Goal: Information Seeking & Learning: Check status

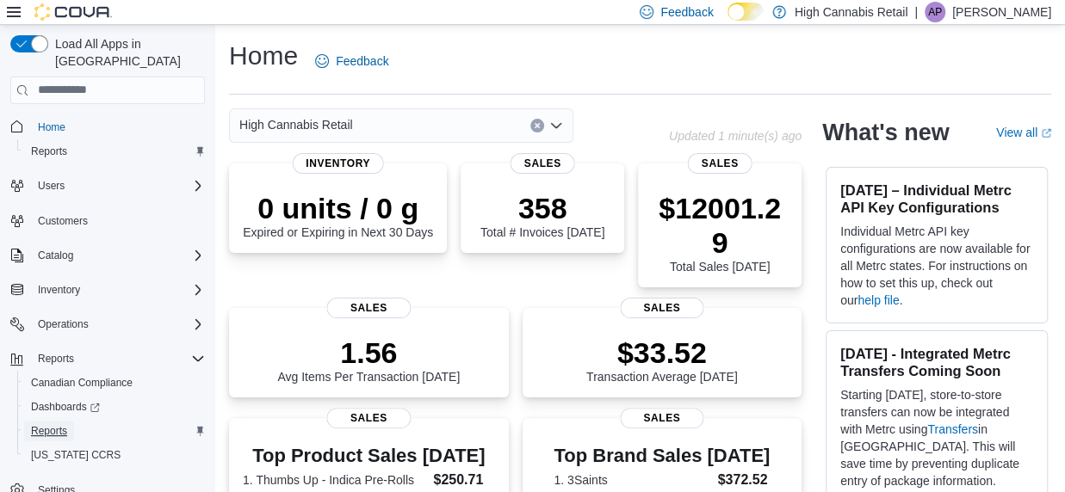
click at [52, 424] on span "Reports" at bounding box center [49, 431] width 36 height 14
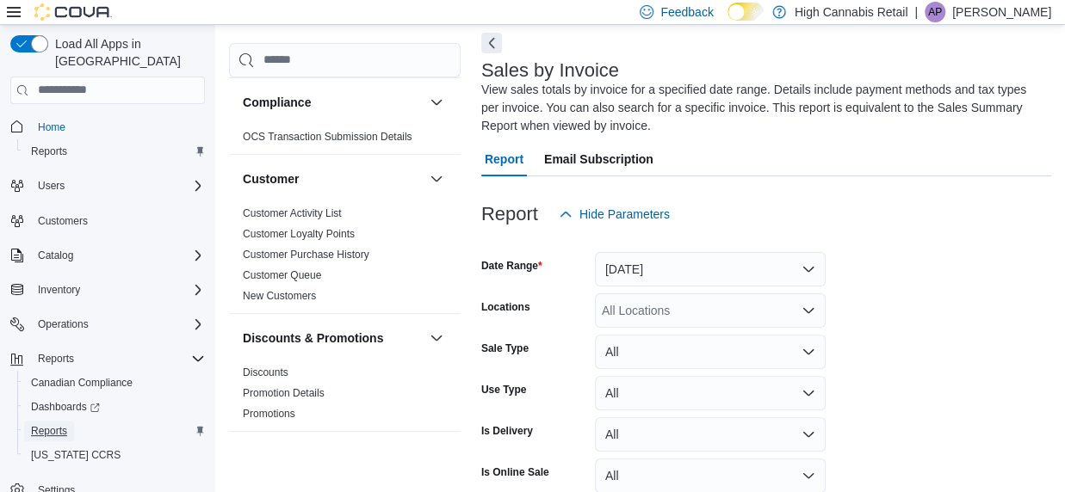
scroll to position [573, 0]
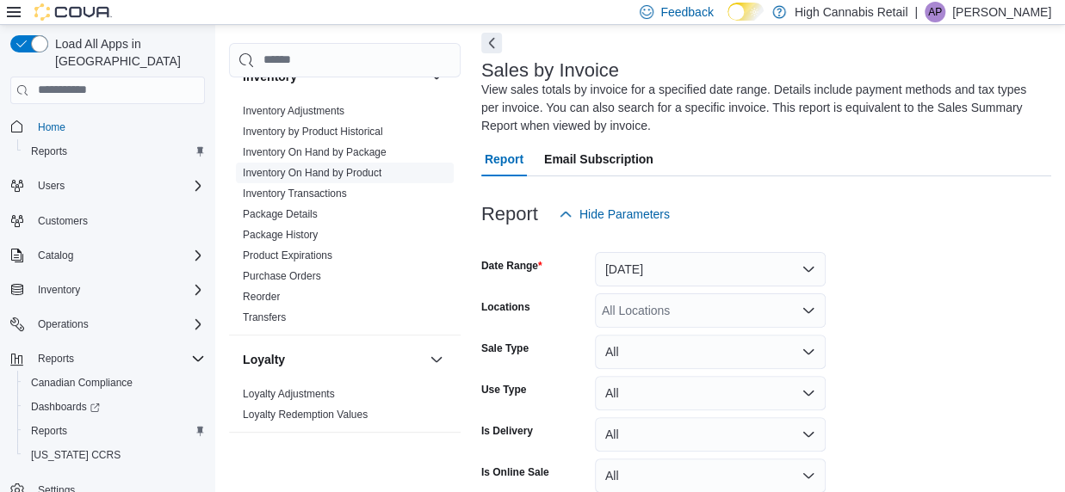
click at [343, 175] on link "Inventory On Hand by Product" at bounding box center [312, 173] width 139 height 12
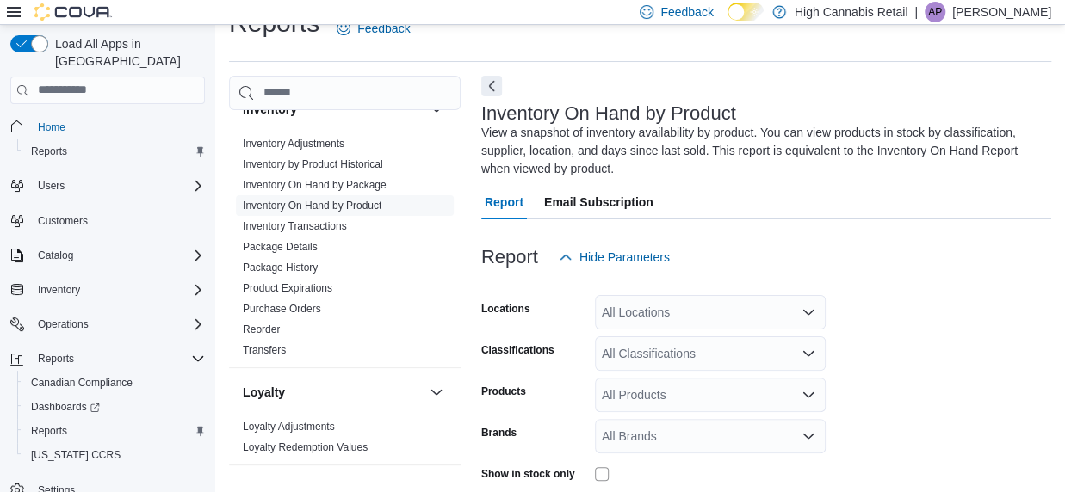
scroll to position [76, 0]
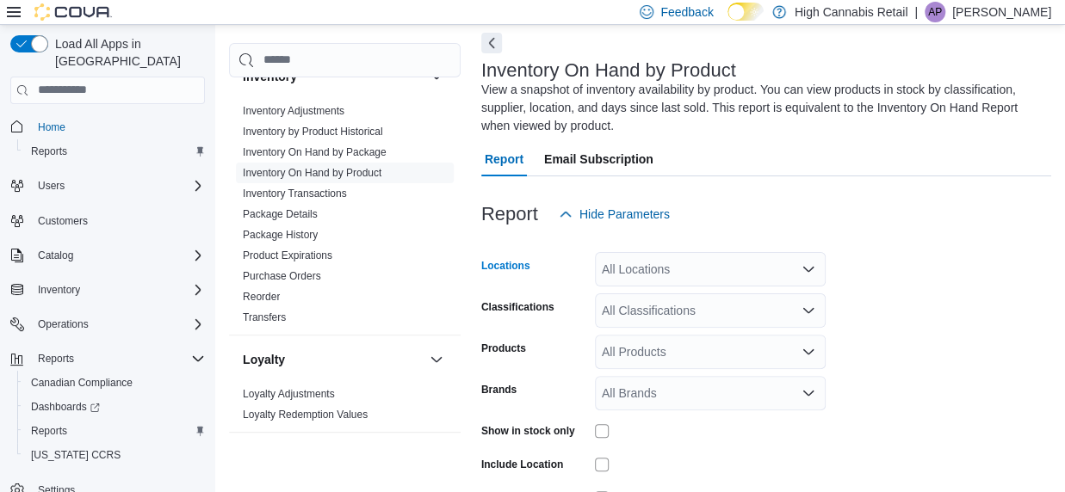
click at [676, 280] on div "All Locations" at bounding box center [710, 269] width 231 height 34
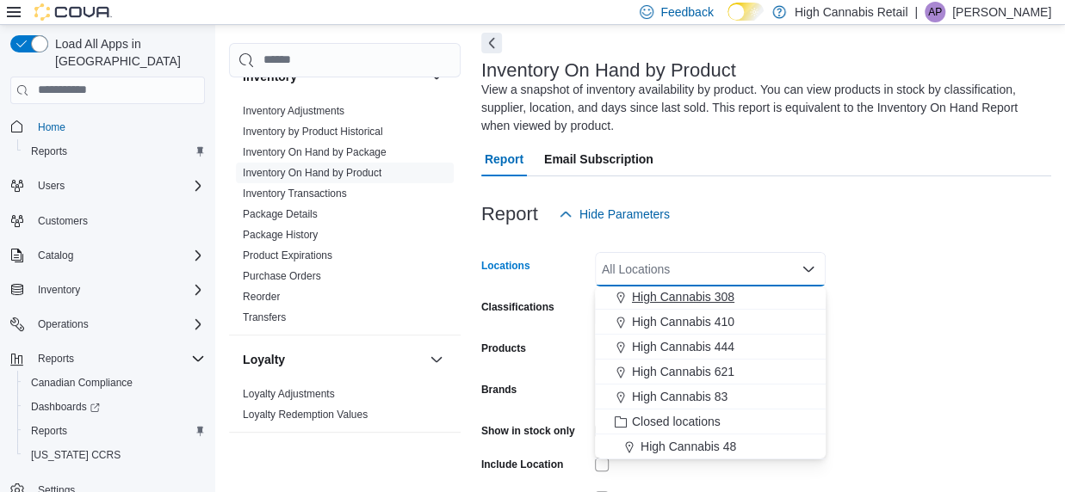
scroll to position [102, 0]
click at [726, 371] on span "High Cannabis 621" at bounding box center [683, 370] width 102 height 17
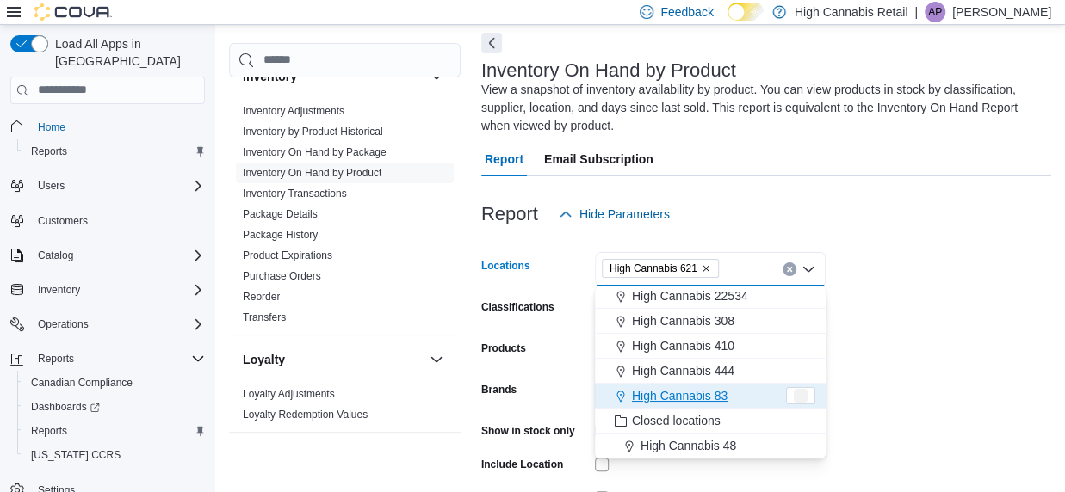
scroll to position [77, 0]
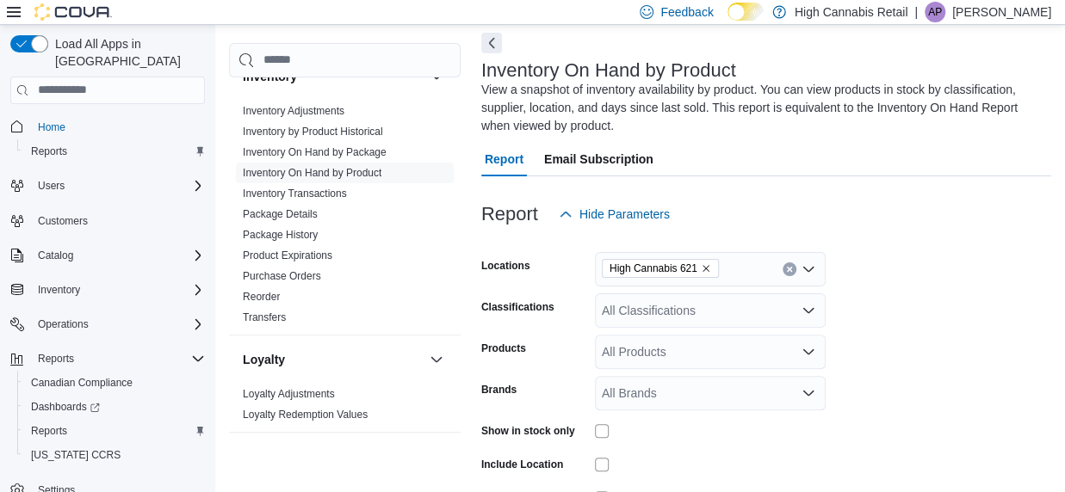
click at [921, 336] on form "Locations High Cannabis 621 Classifications All Classifications Products All Pr…" at bounding box center [766, 412] width 570 height 361
click at [704, 320] on div "All Classifications" at bounding box center [710, 310] width 231 height 34
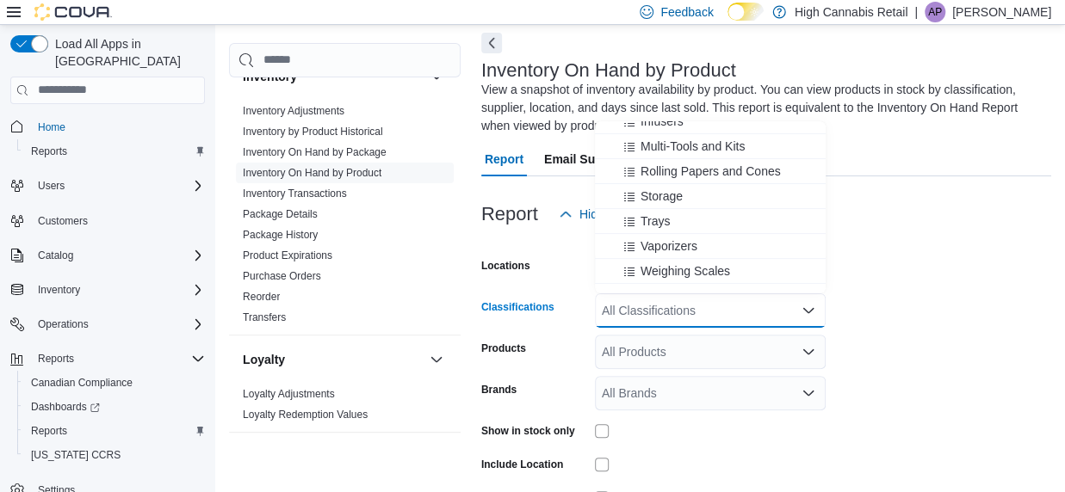
scroll to position [246, 0]
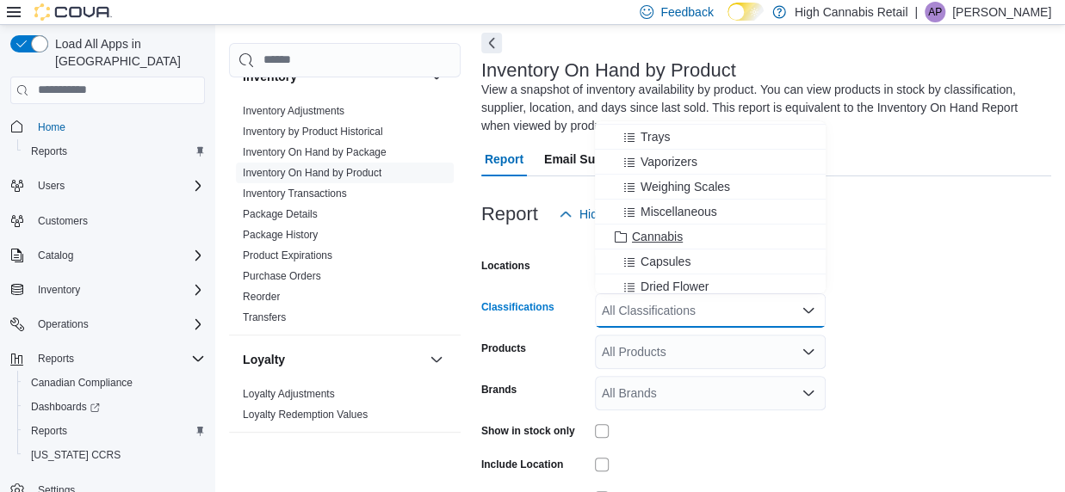
click at [669, 236] on span "Cannabis" at bounding box center [657, 236] width 51 height 17
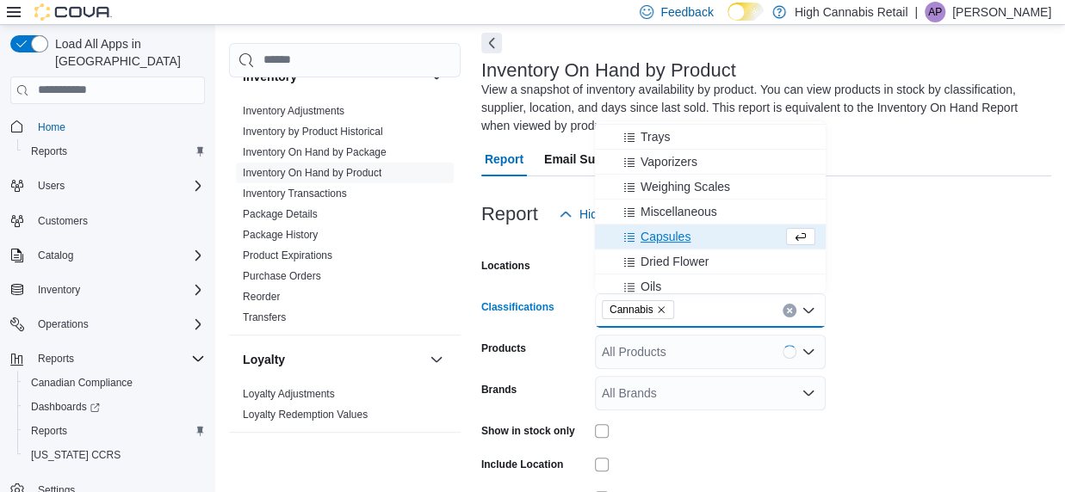
click at [892, 245] on div at bounding box center [766, 242] width 570 height 21
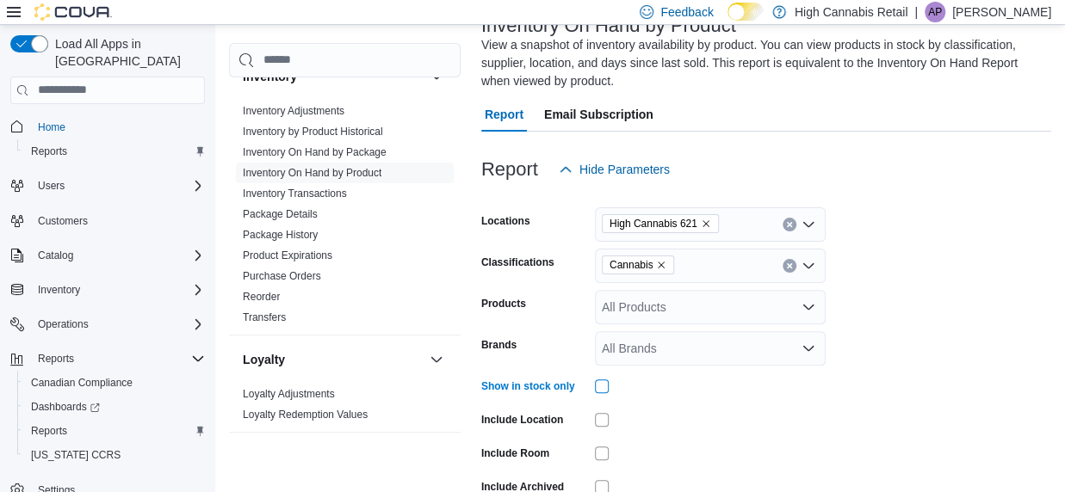
scroll to position [210, 0]
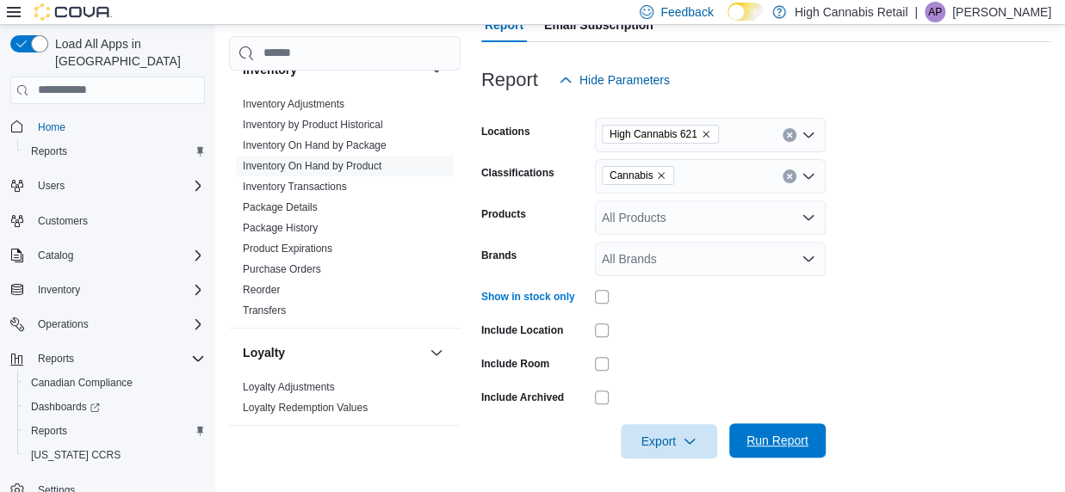
click at [756, 439] on span "Run Report" at bounding box center [777, 440] width 62 height 17
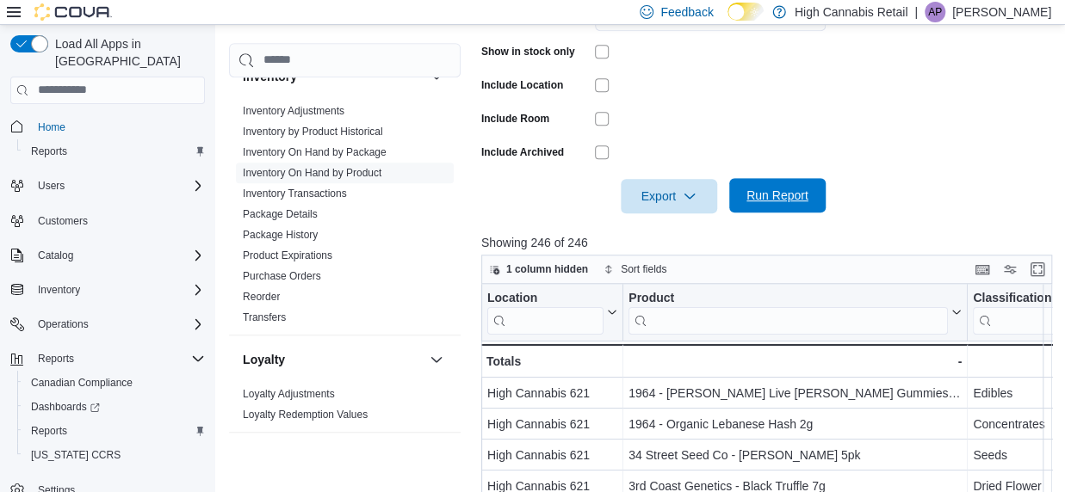
scroll to position [457, 0]
click at [1043, 264] on button "Enter fullscreen" at bounding box center [1037, 266] width 21 height 21
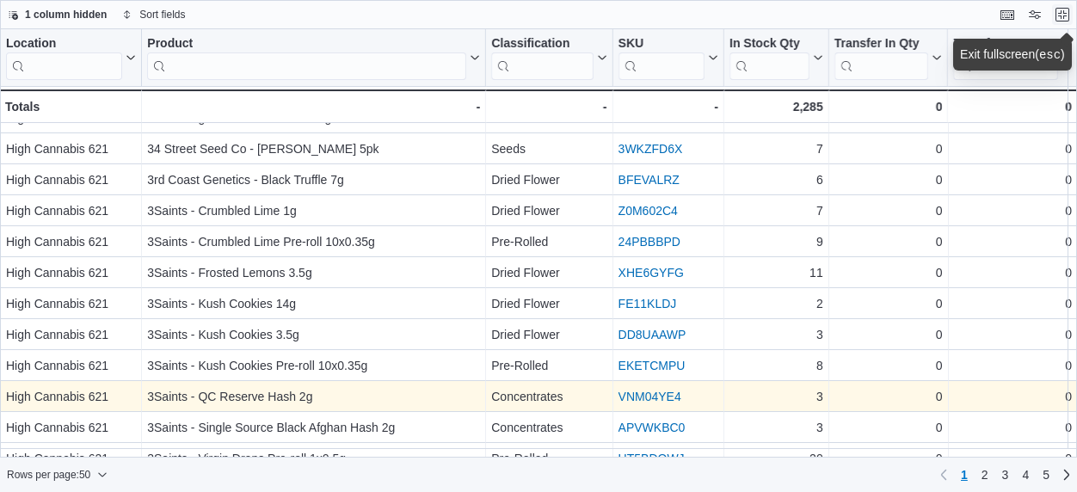
scroll to position [57, 0]
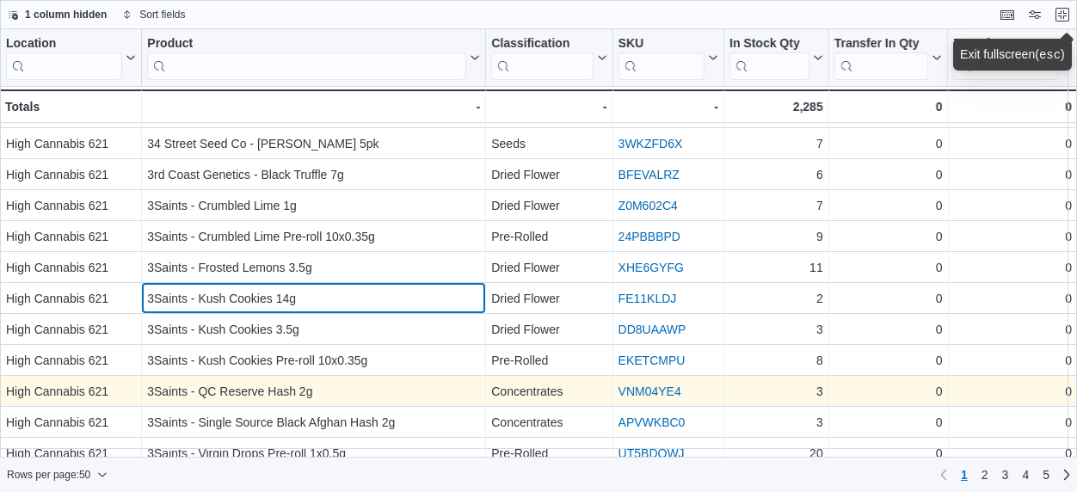
click at [260, 283] on div "3Saints - Kush Cookies 14g - Product, column 2, row 8" at bounding box center [314, 298] width 344 height 31
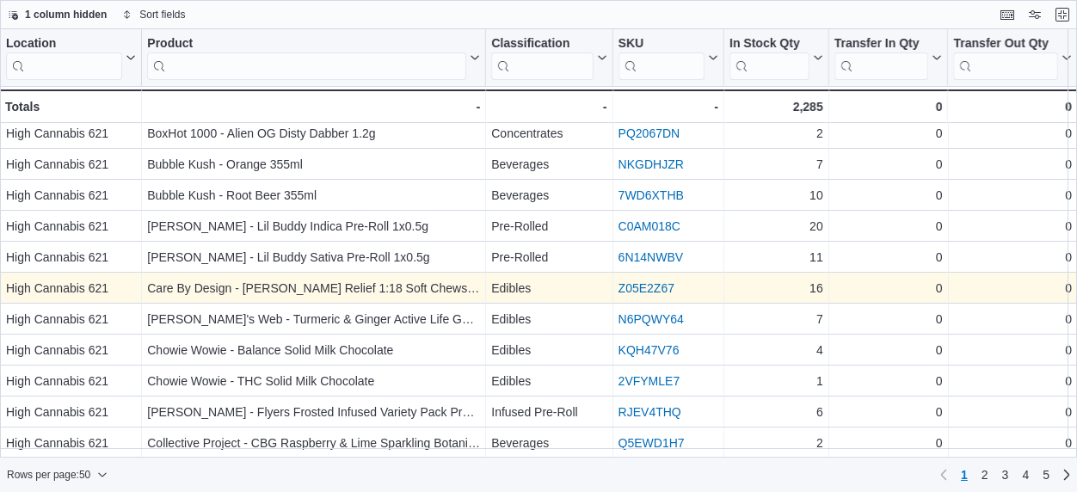
scroll to position [1222, 0]
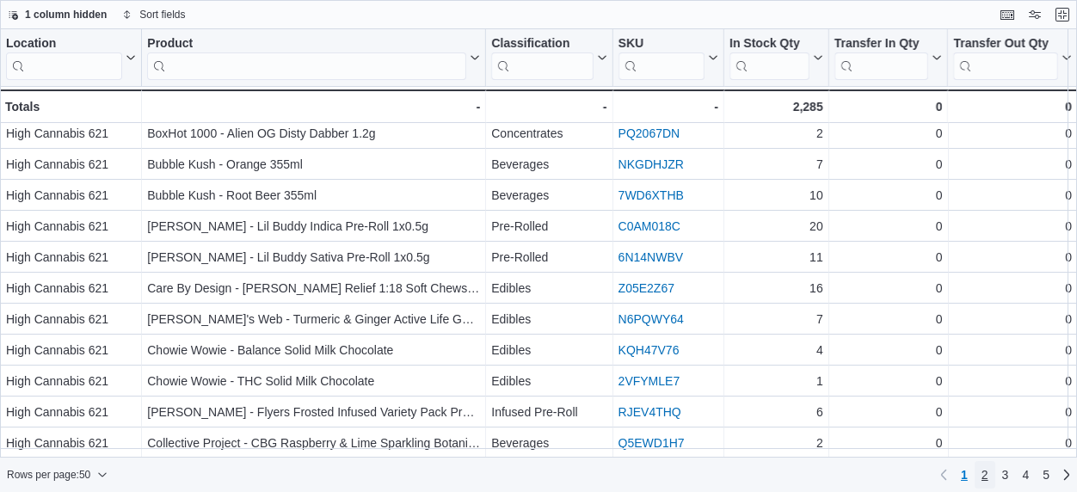
click at [982, 474] on span "2" at bounding box center [985, 474] width 7 height 17
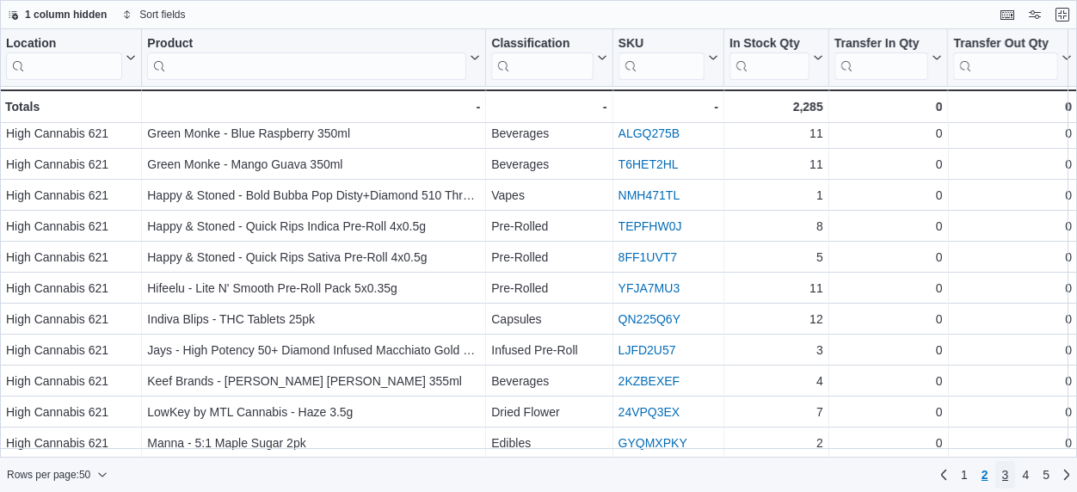
click at [1000, 472] on link "3" at bounding box center [1006, 475] width 21 height 28
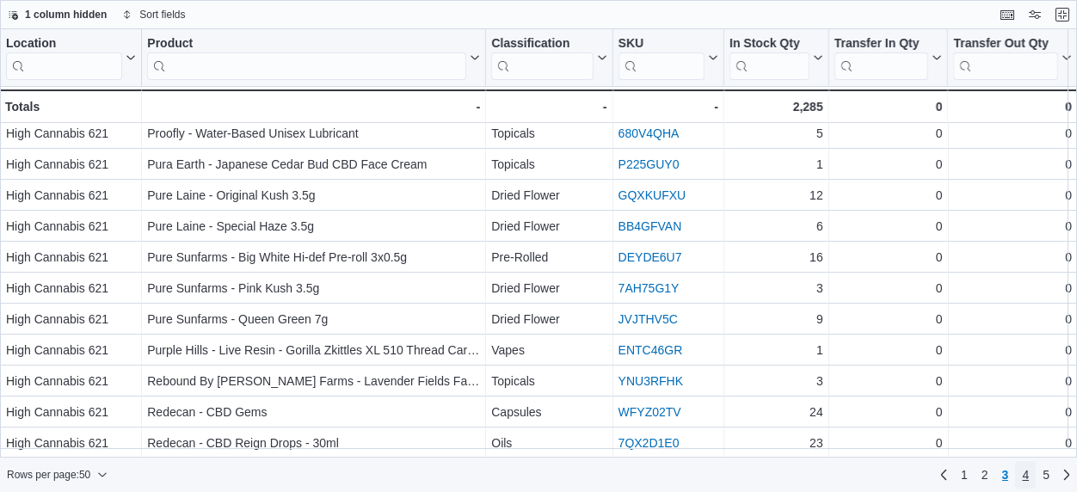
click at [1022, 485] on span "4" at bounding box center [1025, 475] width 7 height 28
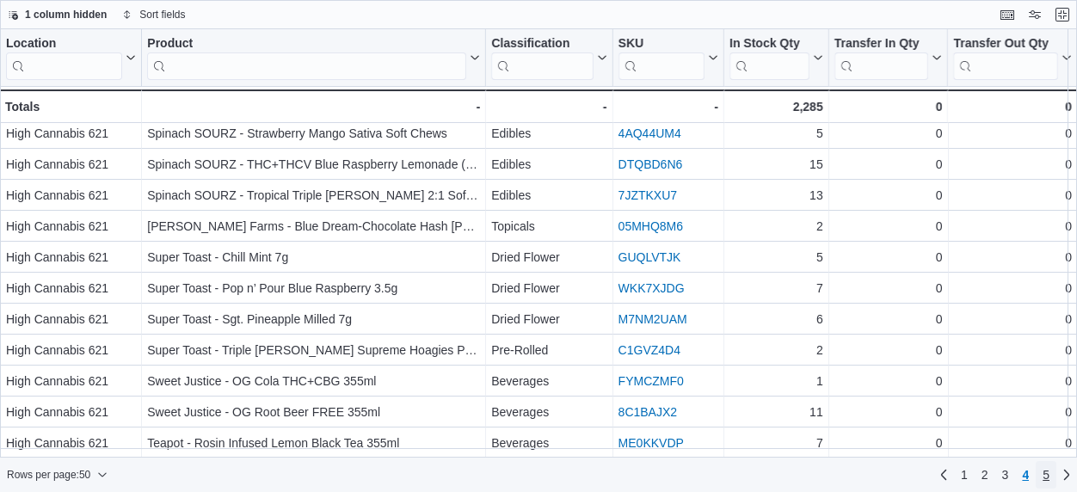
click at [1046, 467] on span "5" at bounding box center [1046, 474] width 7 height 17
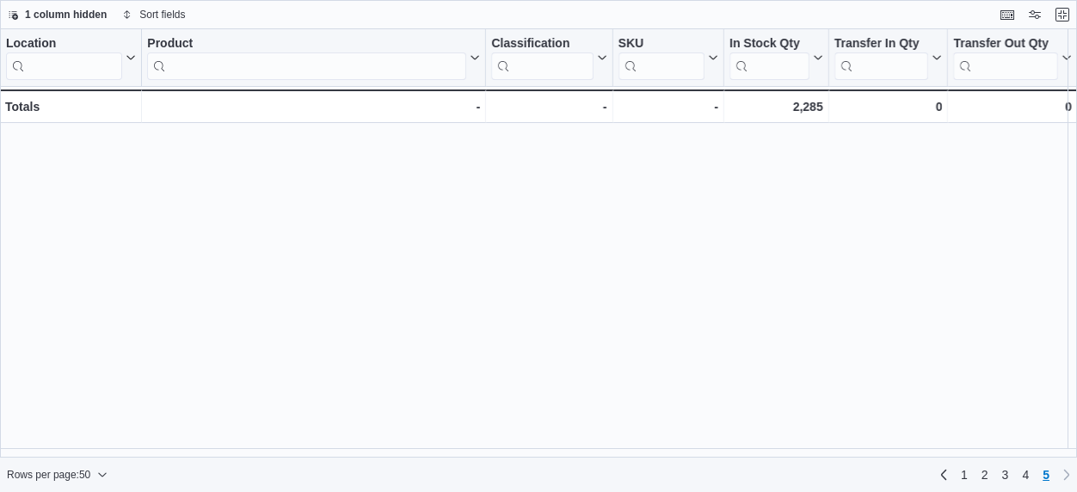
scroll to position [0, 0]
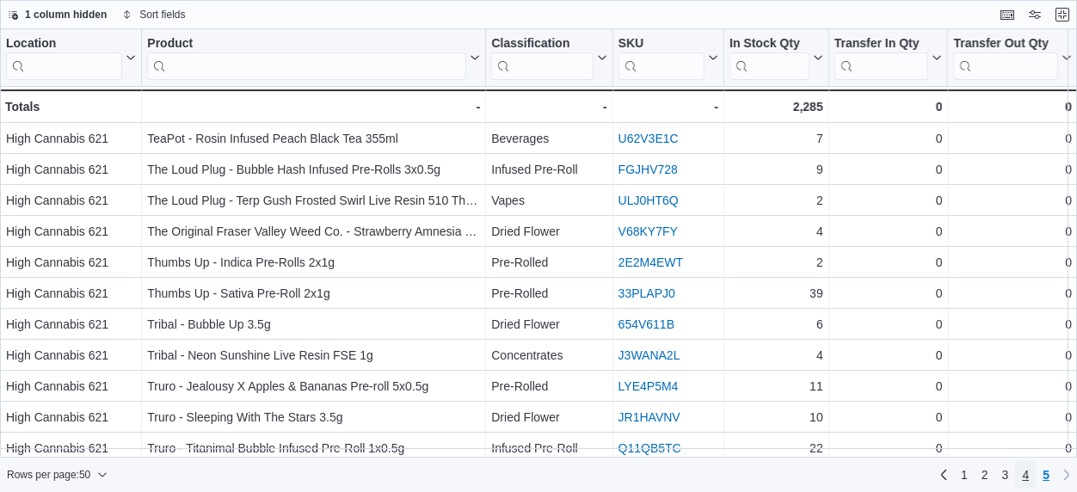
click at [1029, 469] on span "4" at bounding box center [1025, 474] width 7 height 17
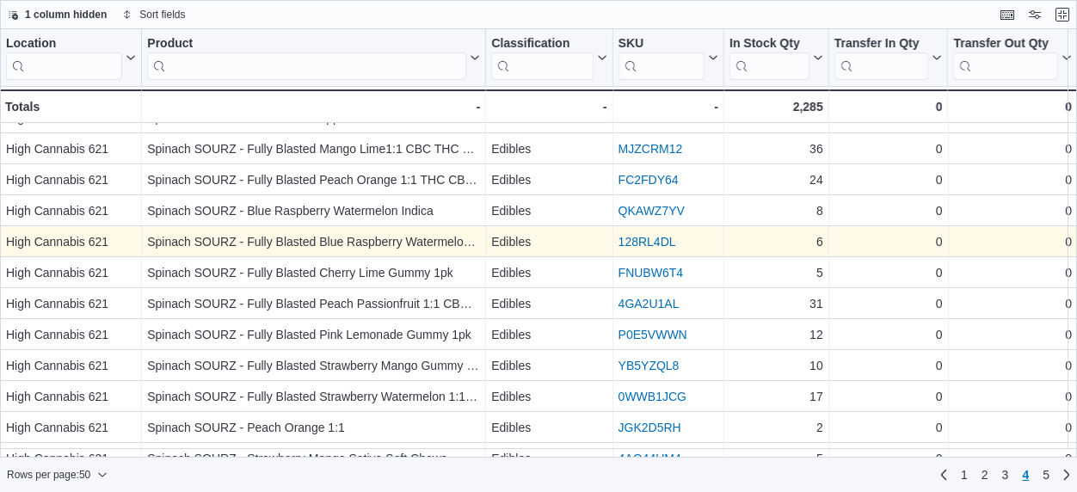
scroll to position [890, 0]
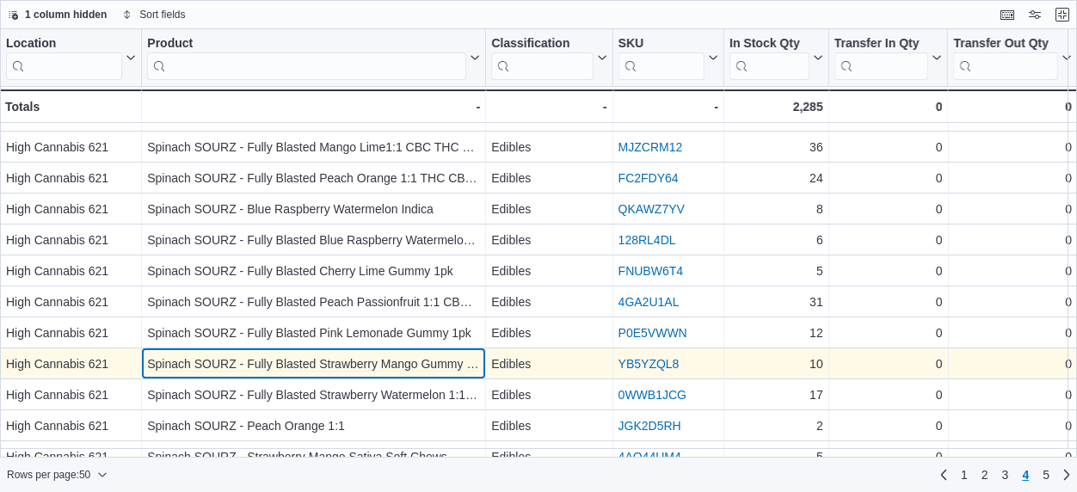
click at [326, 373] on div "Spinach SOURZ - Fully Blasted Strawberry Mango Gummy 1pk" at bounding box center [313, 364] width 333 height 21
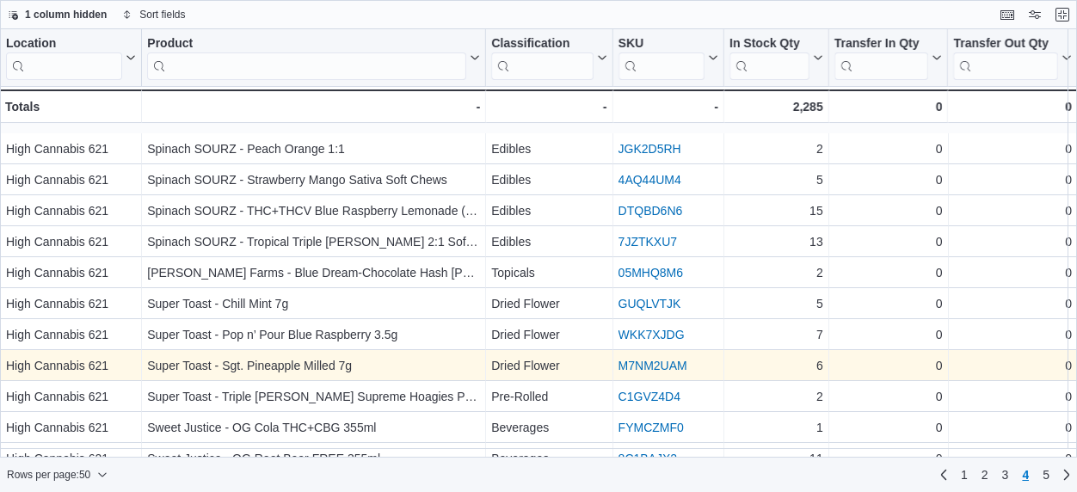
scroll to position [1222, 0]
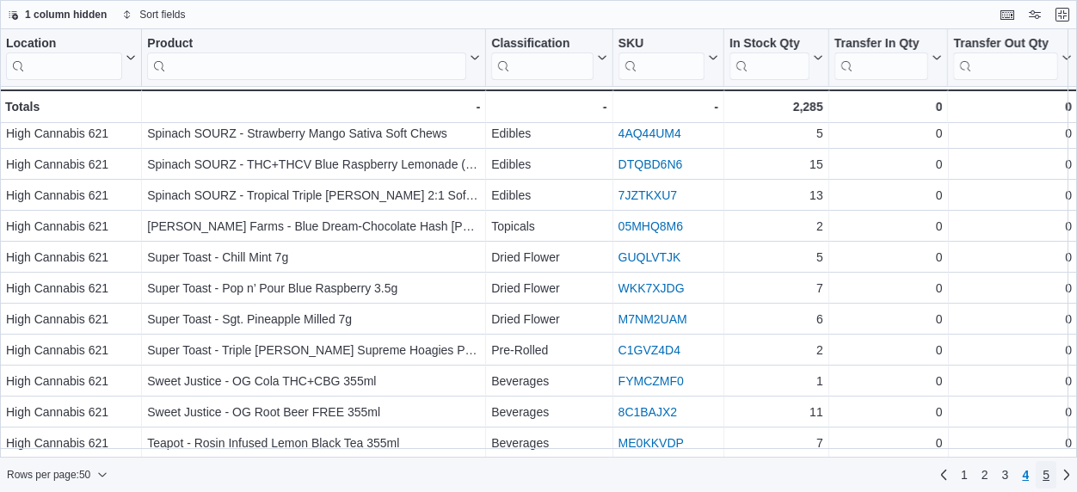
click at [1046, 474] on span "5" at bounding box center [1046, 474] width 7 height 17
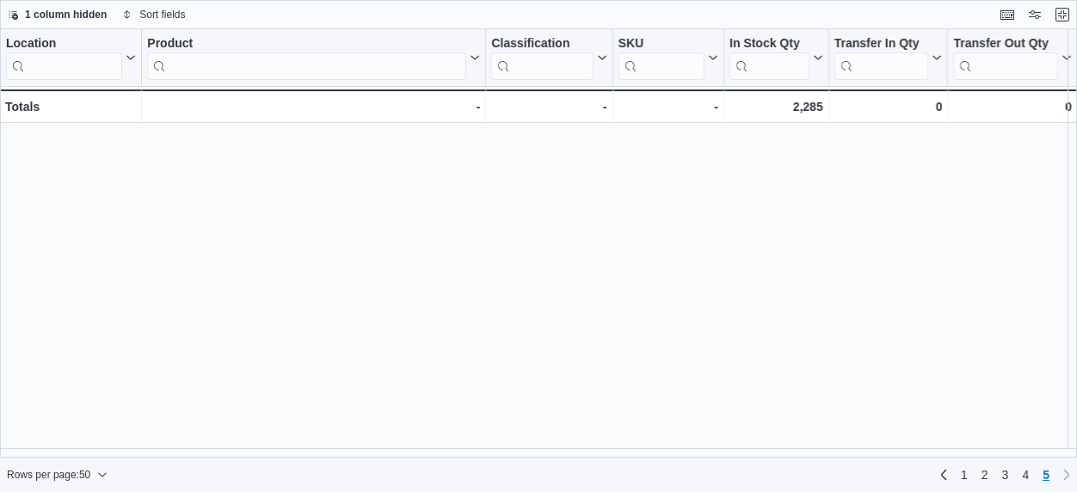
scroll to position [0, 0]
